Goal: Entertainment & Leisure: Consume media (video, audio)

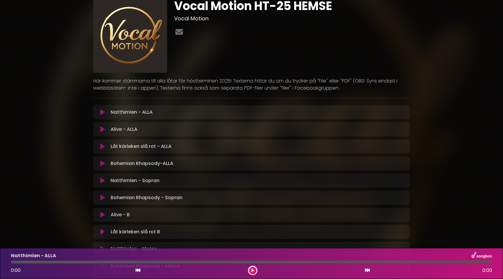
scroll to position [24, 0]
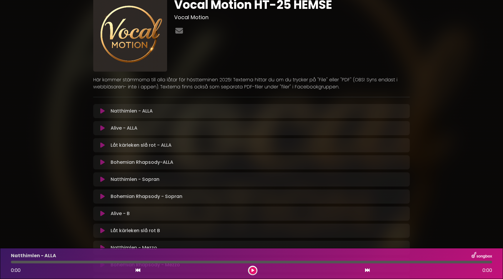
click at [118, 214] on p "Alive - B Loading Track..." at bounding box center [120, 213] width 19 height 7
click at [102, 214] on icon at bounding box center [102, 213] width 4 height 6
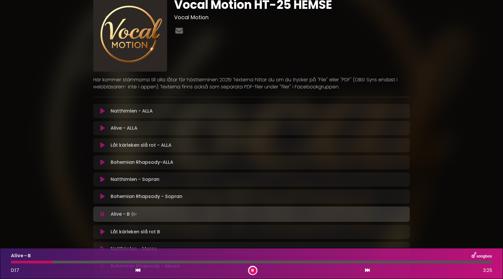
click at [148, 216] on div "Alive - B Loading Track..." at bounding box center [257, 214] width 298 height 8
click at [103, 215] on icon at bounding box center [103, 214] width 4 height 6
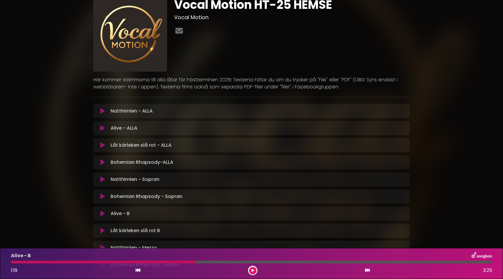
click at [103, 214] on icon at bounding box center [102, 213] width 4 height 6
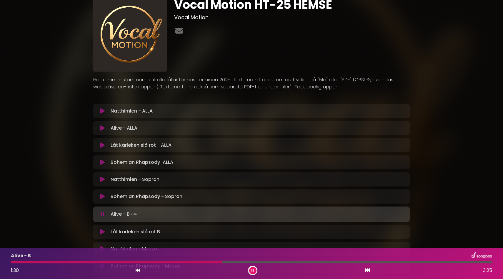
click at [12, 262] on div at bounding box center [116, 261] width 211 height 3
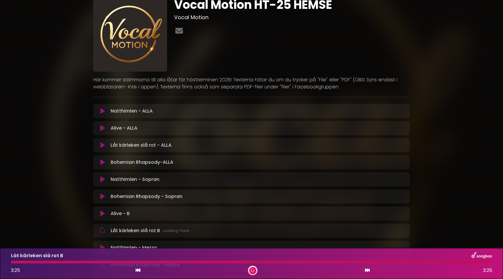
click at [369, 262] on div at bounding box center [251, 261] width 481 height 3
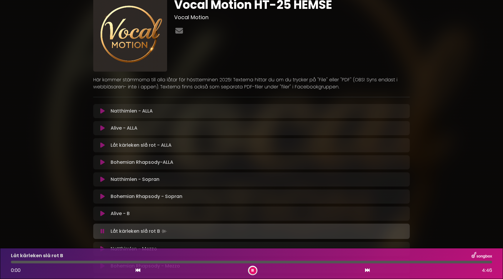
click at [383, 262] on div at bounding box center [251, 261] width 481 height 3
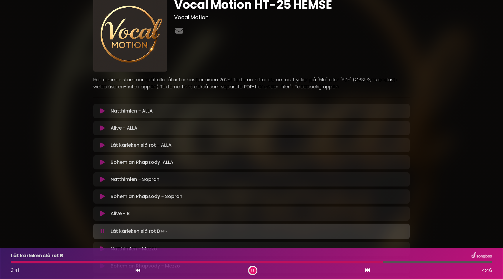
click at [120, 214] on p "Alive - B Loading Track..." at bounding box center [120, 213] width 19 height 7
click at [102, 212] on icon at bounding box center [102, 213] width 4 height 6
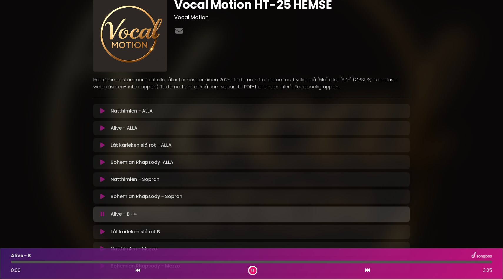
click at [356, 262] on div at bounding box center [251, 261] width 481 height 3
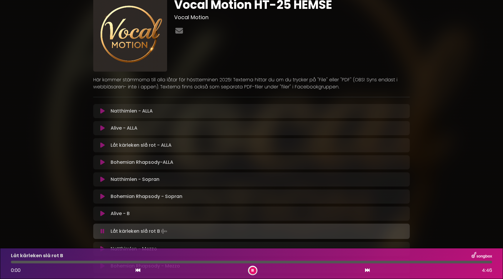
click at [114, 231] on p "Låt kärleken slå rot B Loading Track..." at bounding box center [140, 231] width 58 height 8
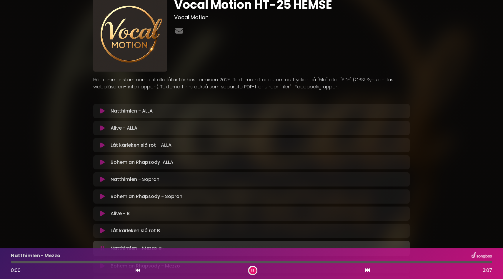
click at [103, 229] on icon at bounding box center [103, 230] width 6 height 7
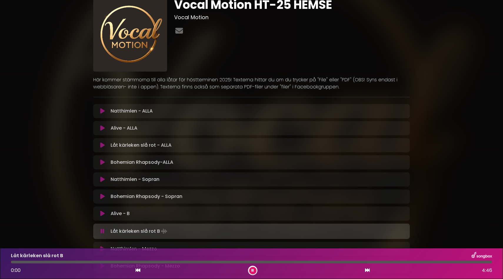
click at [401, 260] on div "Låt kärleken slå rot B 0:00 4:46" at bounding box center [251, 263] width 489 height 23
click at [380, 262] on div at bounding box center [251, 261] width 481 height 3
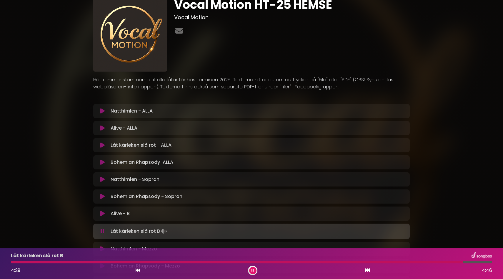
click at [20, 261] on div at bounding box center [237, 261] width 453 height 3
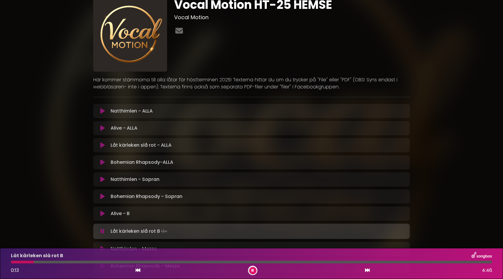
click at [134, 146] on p "Låt kärleken slå rot - ALLA Loading Track..." at bounding box center [141, 145] width 61 height 7
click at [101, 145] on icon at bounding box center [102, 145] width 4 height 6
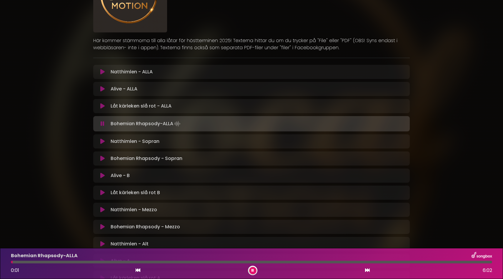
scroll to position [62, 0]
click at [252, 269] on icon at bounding box center [253, 270] width 4 height 4
